Goal: Find contact information: Find contact information

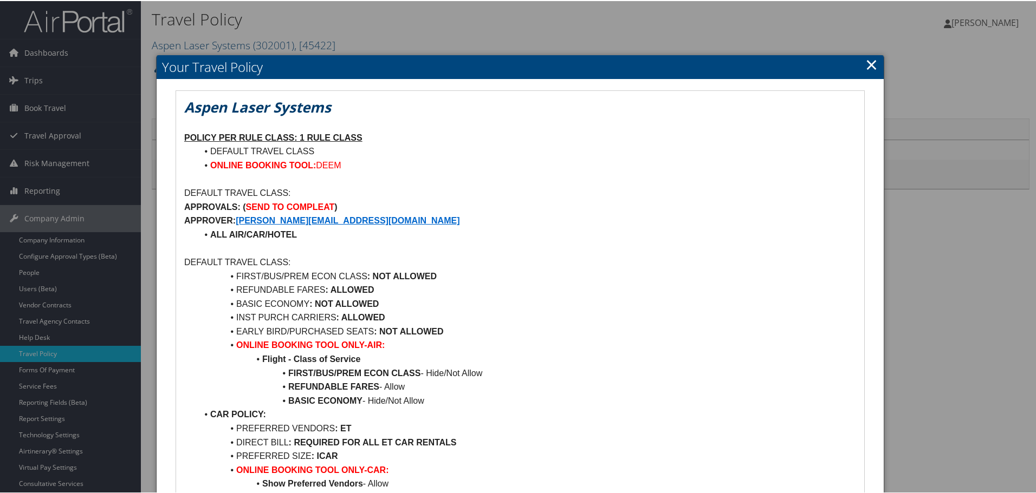
click at [868, 64] on link "×" at bounding box center [871, 64] width 12 height 22
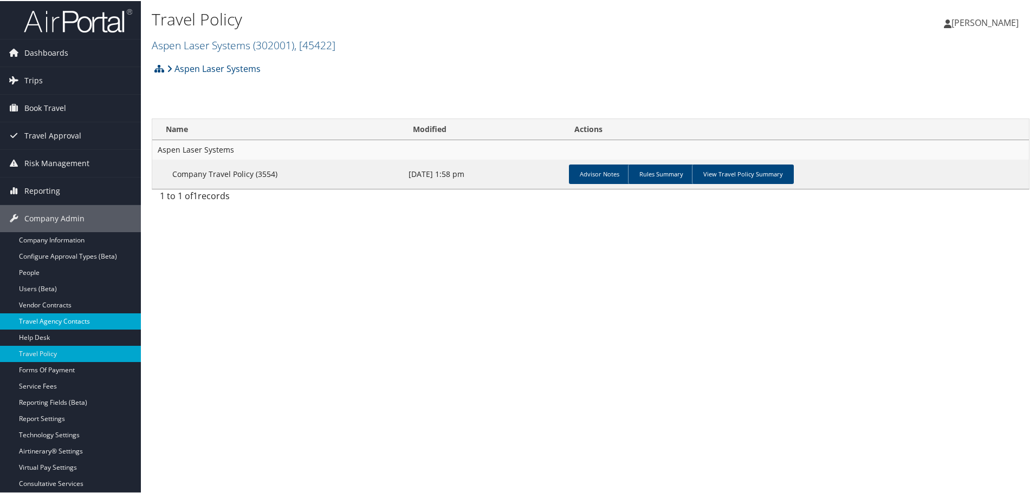
click at [63, 320] on link "Travel Agency Contacts" at bounding box center [70, 321] width 141 height 16
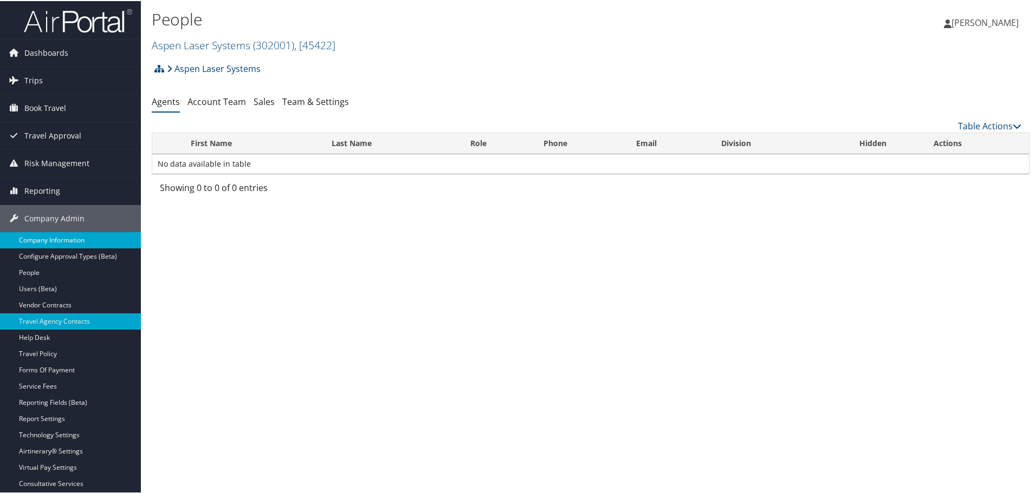
click at [45, 240] on link "Company Information" at bounding box center [70, 239] width 141 height 16
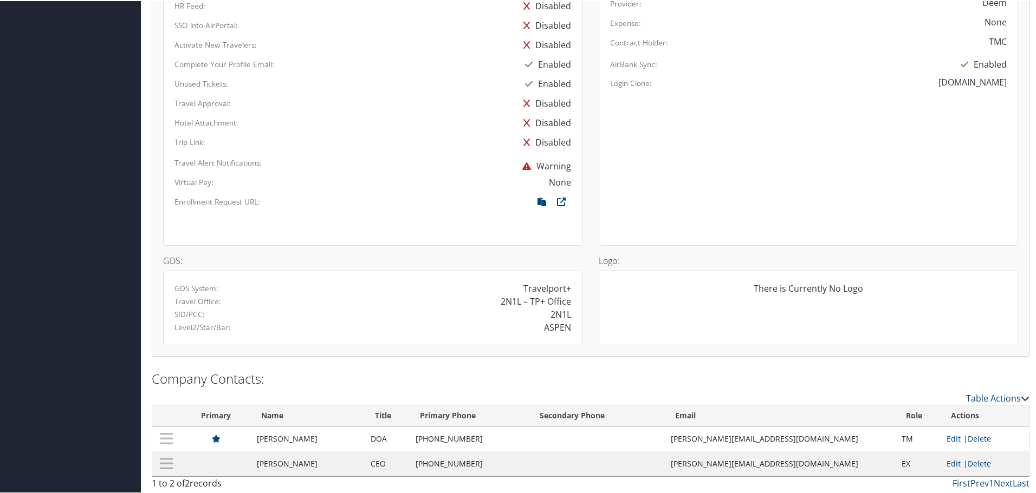
scroll to position [597, 0]
drag, startPoint x: 792, startPoint y: 438, endPoint x: 701, endPoint y: 447, distance: 90.9
click at [701, 447] on td "kathy@aspenlasers.com" at bounding box center [780, 437] width 231 height 25
copy td "kathy@aspenlasers.com"
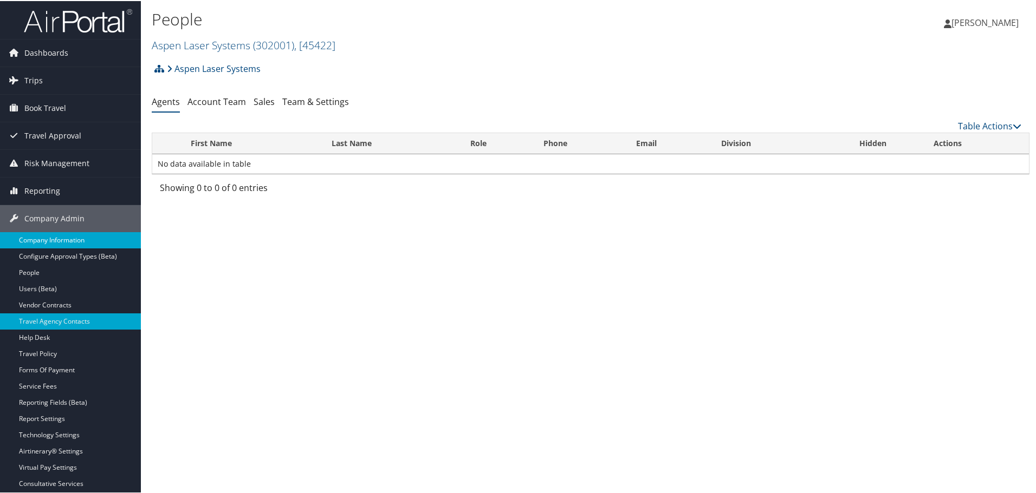
click at [40, 236] on link "Company Information" at bounding box center [70, 239] width 141 height 16
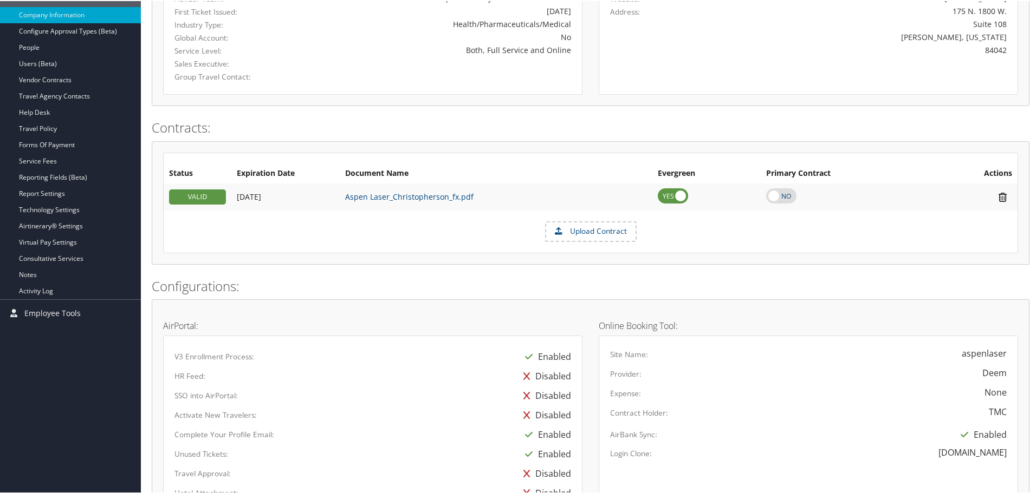
scroll to position [55, 0]
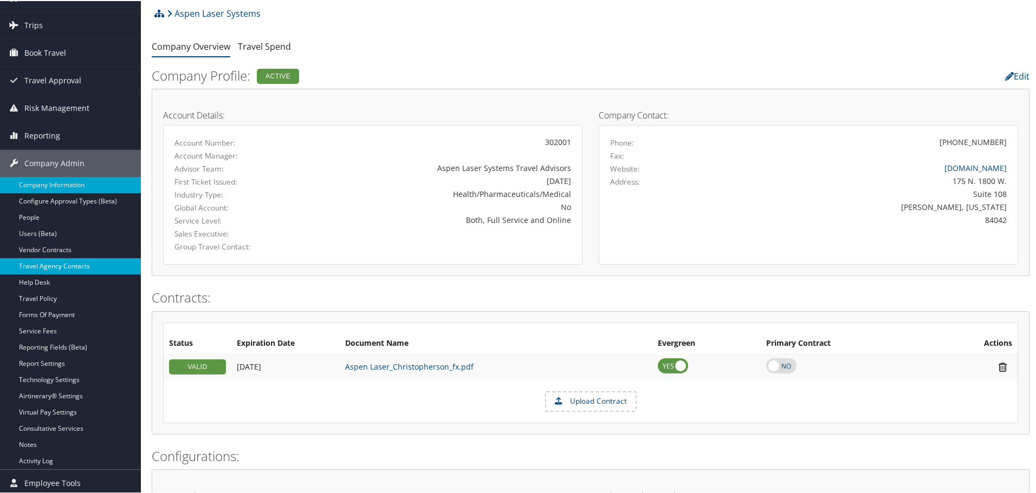
click at [57, 267] on link "Travel Agency Contacts" at bounding box center [70, 265] width 141 height 16
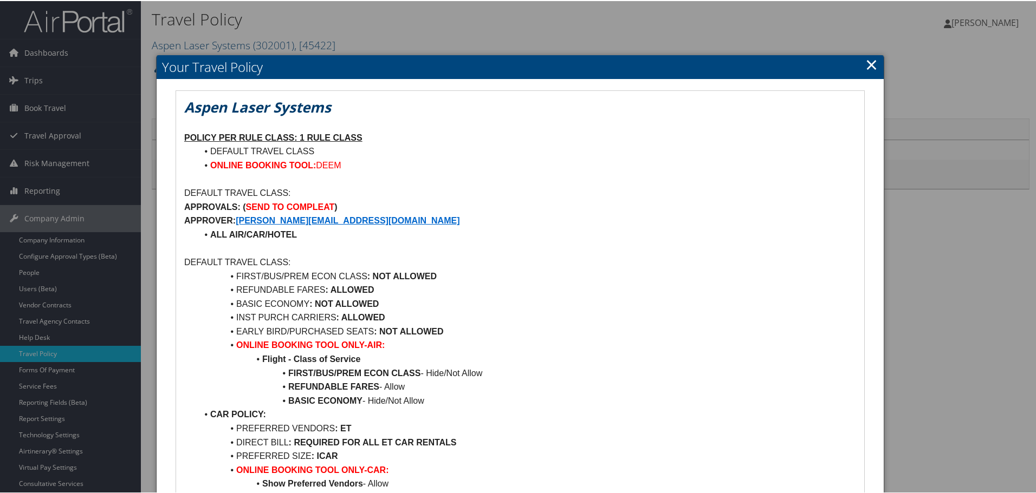
click at [865, 61] on link "×" at bounding box center [871, 64] width 12 height 22
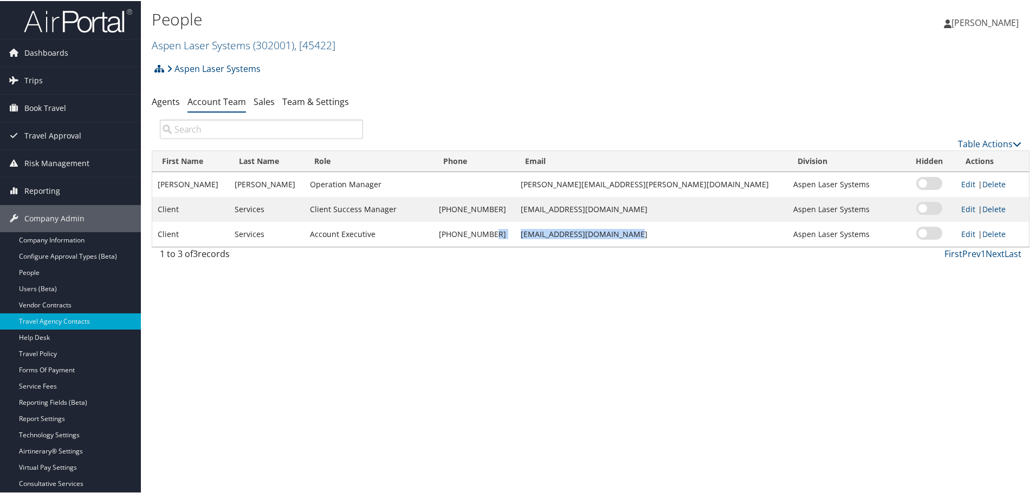
drag, startPoint x: 674, startPoint y: 232, endPoint x: 555, endPoint y: 242, distance: 119.1
click at [555, 242] on tr "Client Services Account Executive [PHONE_NUMBER] [EMAIL_ADDRESS][DOMAIN_NAME] A…" at bounding box center [590, 233] width 876 height 25
drag, startPoint x: 675, startPoint y: 360, endPoint x: 658, endPoint y: 326, distance: 38.0
click at [672, 349] on div "People Aspen Laser Systems ( 302001 ) , [ 45422 ] Aspen Laser Systems, [45422] …" at bounding box center [590, 246] width 899 height 493
